Goal: Information Seeking & Learning: Check status

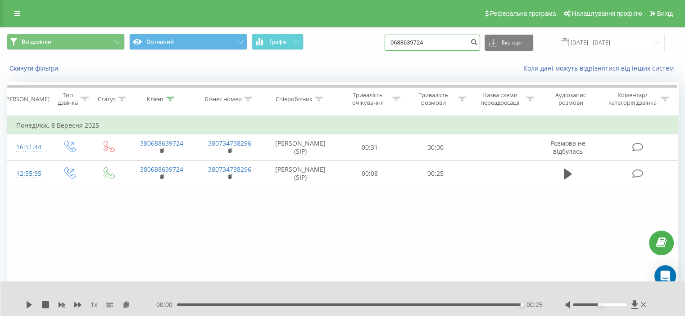
click at [468, 41] on input "0688639724" at bounding box center [431, 43] width 95 height 16
click at [353, 71] on div "Коли дані можуть відрізнятися вiд інших систем" at bounding box center [470, 68] width 427 height 9
click at [365, 44] on div "Всі дзвінки Основний Графік Експорт .csv .xls .xlsx 22.06.2025 - 22.09.2025" at bounding box center [342, 43] width 671 height 18
click at [359, 68] on div "Коли дані можуть відрізнятися вiд інших систем" at bounding box center [470, 68] width 427 height 9
click at [16, 9] on link at bounding box center [17, 13] width 16 height 13
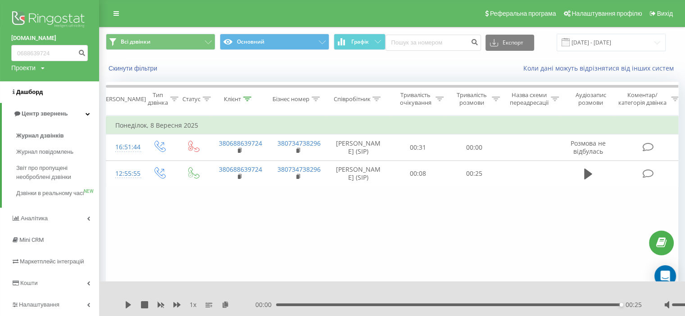
click at [46, 91] on link "Дашборд" at bounding box center [49, 92] width 99 height 22
